Goal: Task Accomplishment & Management: Manage account settings

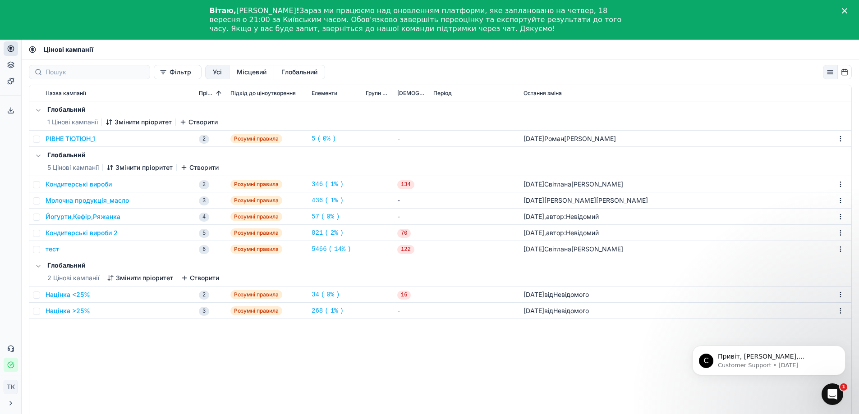
click at [101, 184] on font "Кондитерські вироби" at bounding box center [79, 184] width 66 height 8
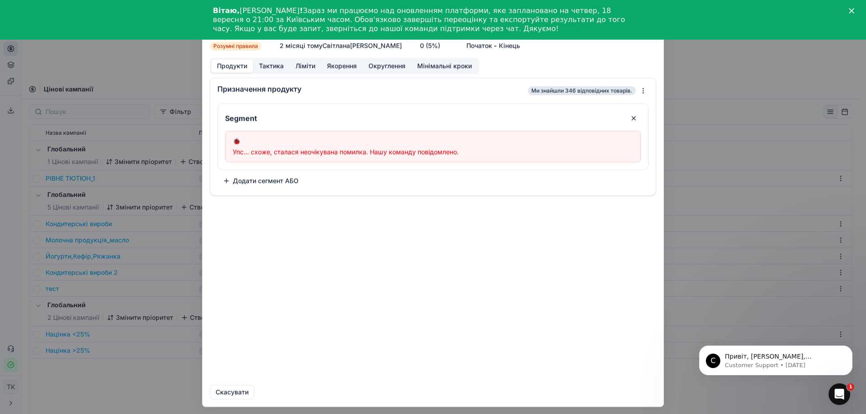
click at [632, 115] on button "button" at bounding box center [633, 118] width 14 height 14
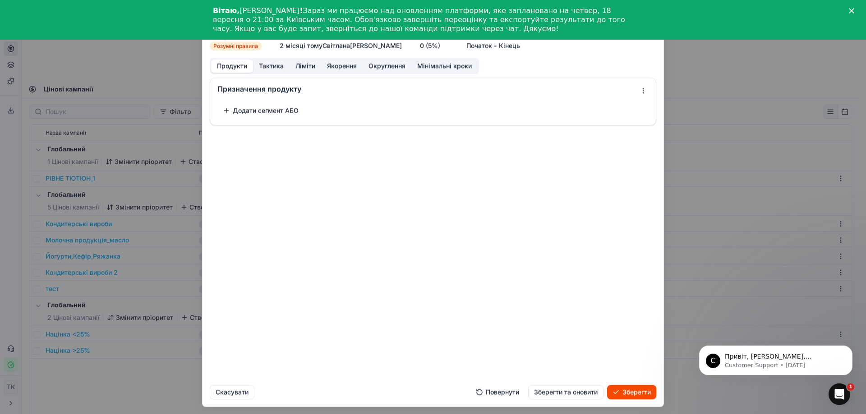
click at [852, 7] on div "Вітаю, [PERSON_NAME] ! Зараз ми працюємо над оновленням платформи, яке запланов…" at bounding box center [433, 20] width 866 height 32
click at [851, 10] on polygon "Закрити" at bounding box center [850, 10] width 5 height 5
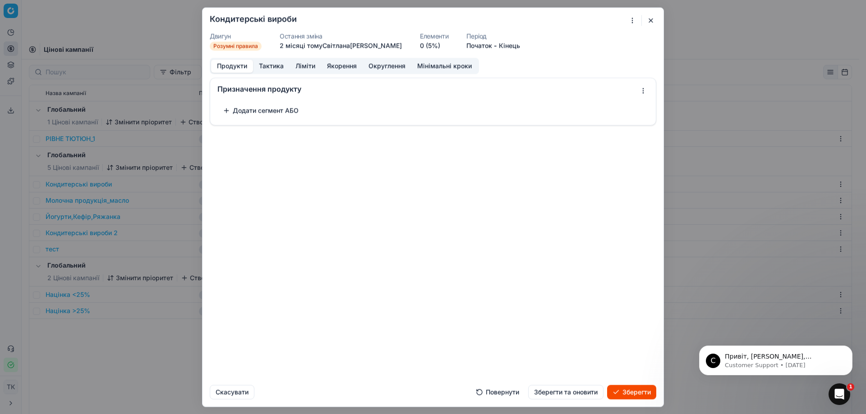
click at [236, 391] on font "Скасувати" at bounding box center [231, 392] width 33 height 8
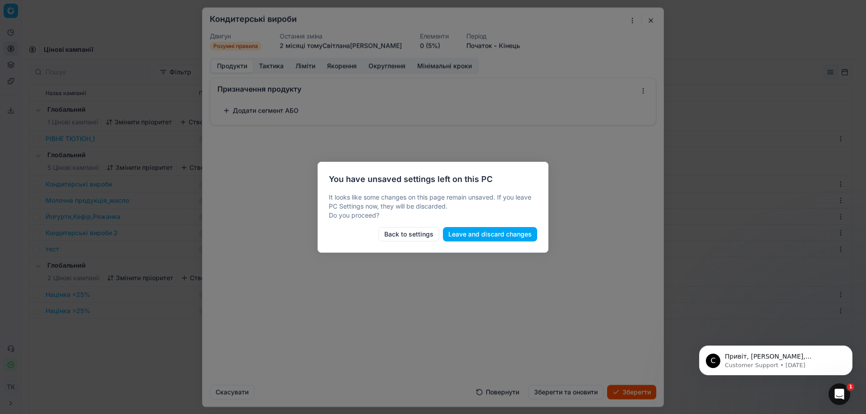
click at [408, 236] on button "Back to settings" at bounding box center [408, 234] width 61 height 14
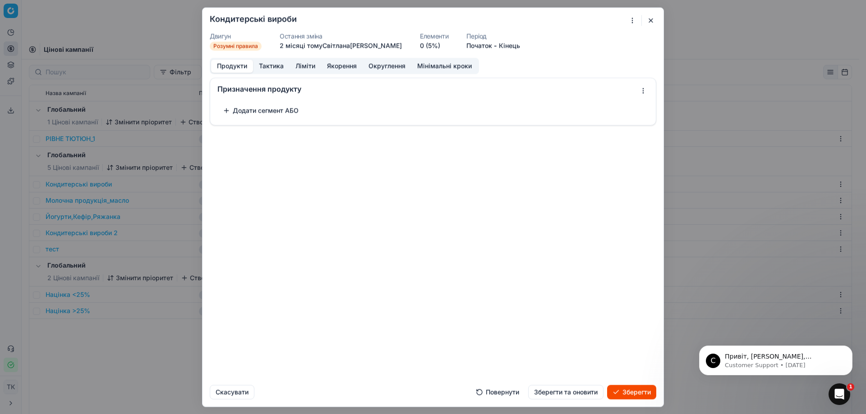
click at [229, 390] on font "Скасувати" at bounding box center [231, 392] width 33 height 8
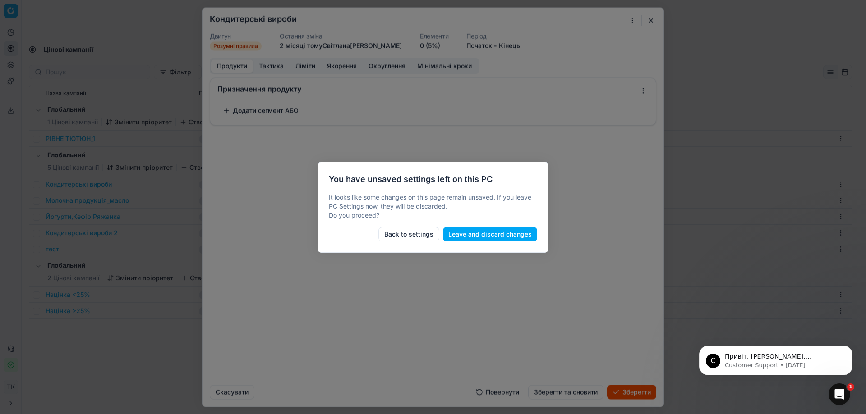
click at [514, 245] on div "You have unsaved settings left on this PC It looks like some changes on this pa…" at bounding box center [432, 207] width 231 height 91
click at [519, 238] on button "Leave and discard changes" at bounding box center [490, 234] width 94 height 14
